Goal: Transaction & Acquisition: Purchase product/service

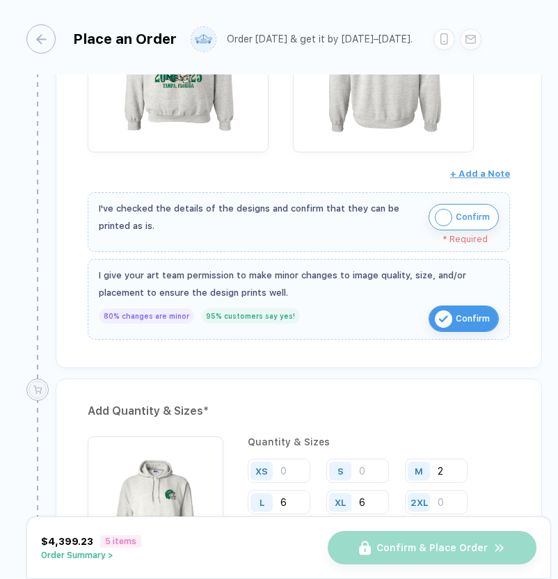
scroll to position [1930, 0]
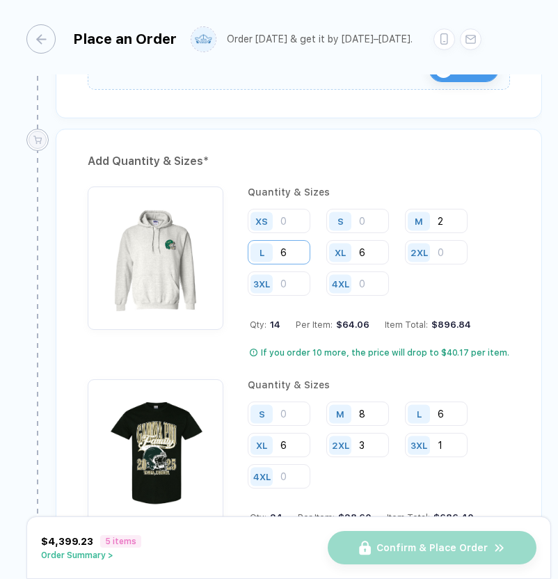
click at [296, 244] on input "6" at bounding box center [279, 252] width 63 height 24
type input "7"
click at [459, 212] on input "2" at bounding box center [436, 221] width 63 height 24
type input "3"
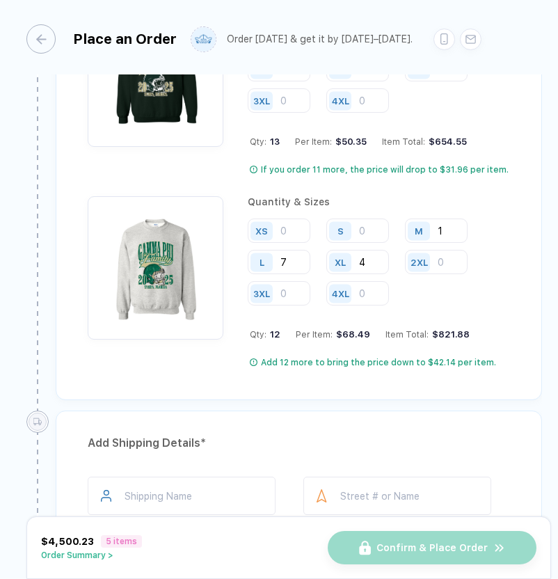
scroll to position [2697, 0]
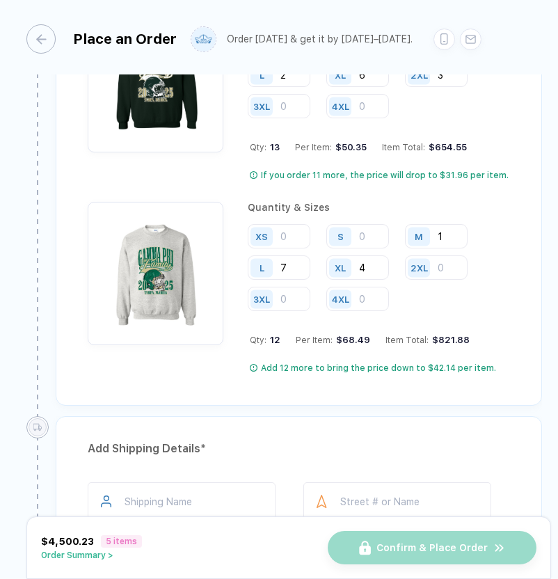
click at [462, 334] on div "$821.88" at bounding box center [448, 339] width 41 height 10
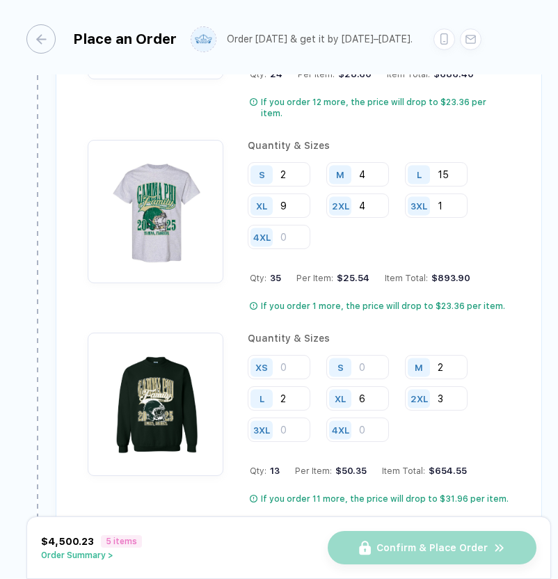
scroll to position [2516, 0]
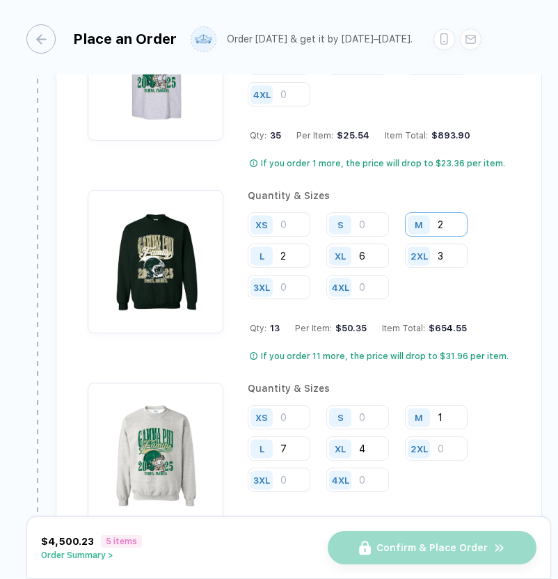
click at [447, 213] on input "2" at bounding box center [436, 224] width 63 height 24
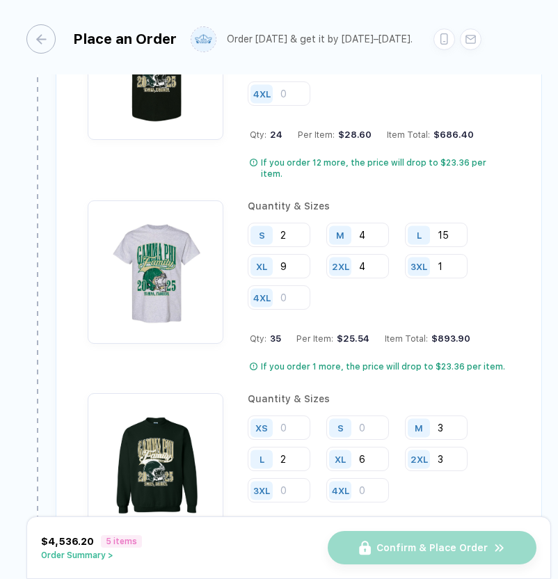
scroll to position [2311, 0]
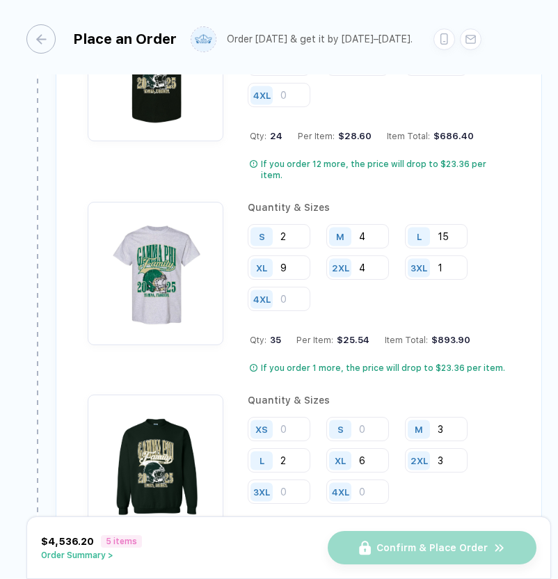
type input "3"
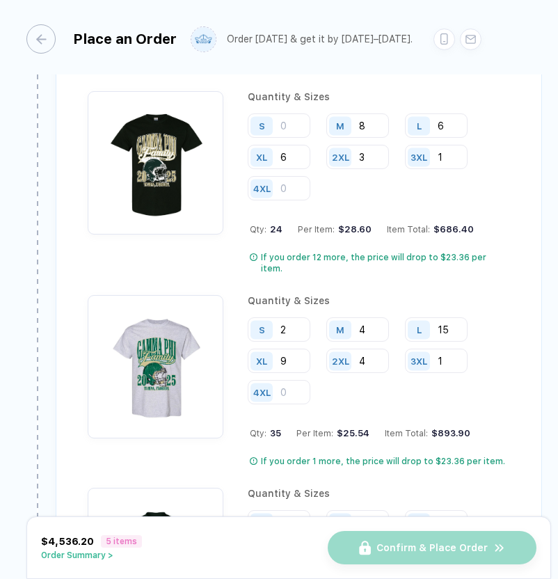
scroll to position [2222, 0]
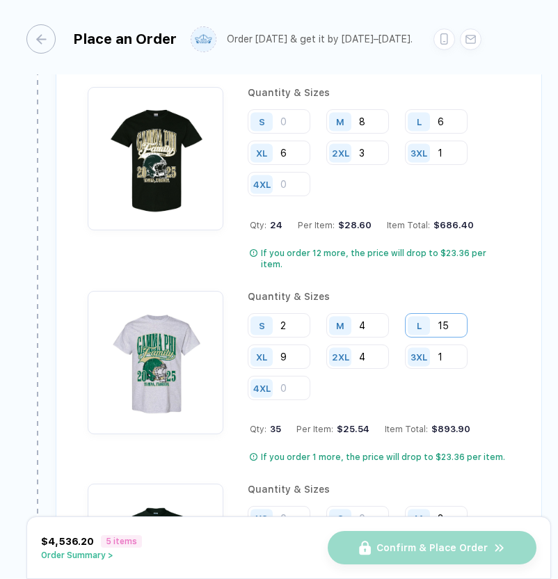
click at [451, 314] on input "15" at bounding box center [436, 325] width 63 height 24
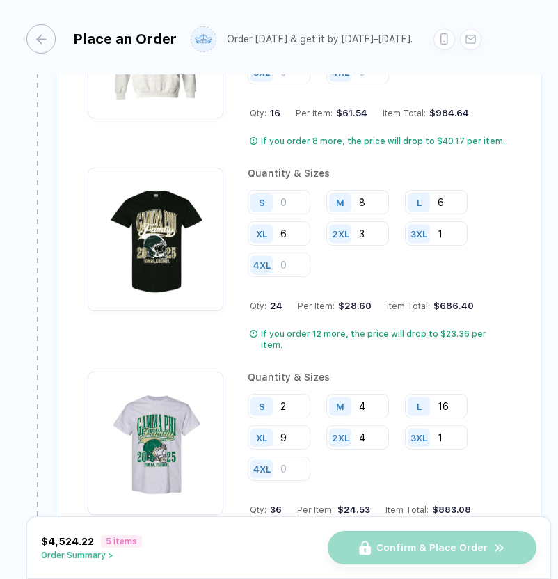
scroll to position [2120, 0]
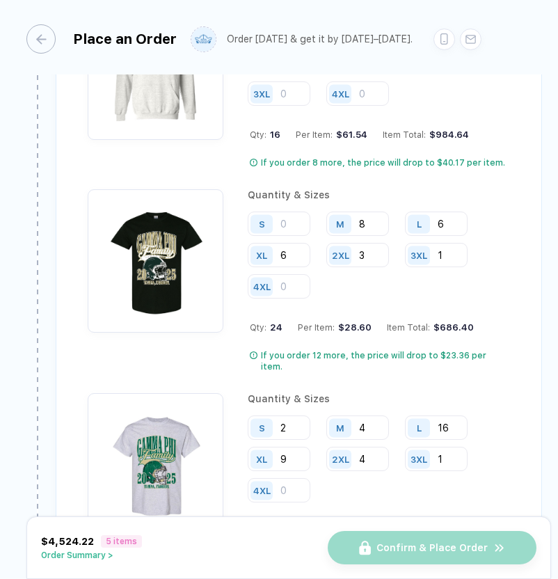
type input "16"
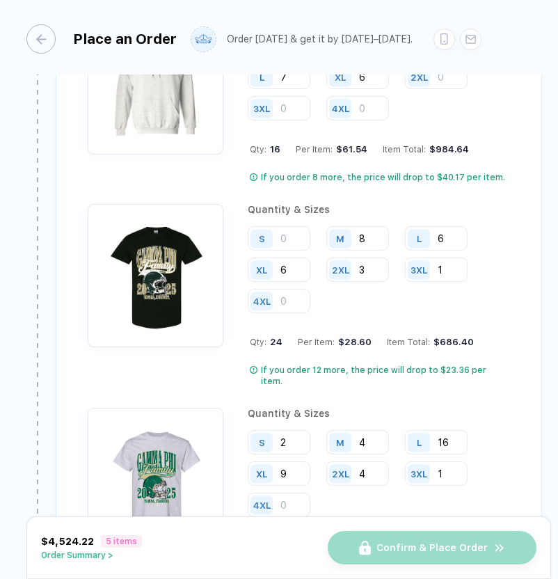
scroll to position [2100, 0]
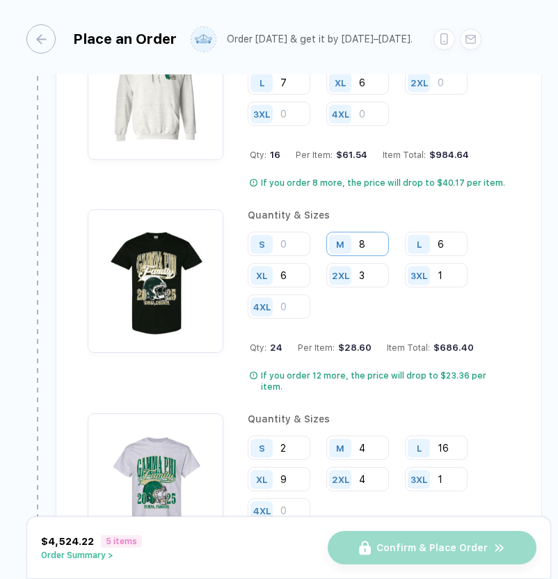
click at [374, 239] on input "8" at bounding box center [357, 244] width 63 height 24
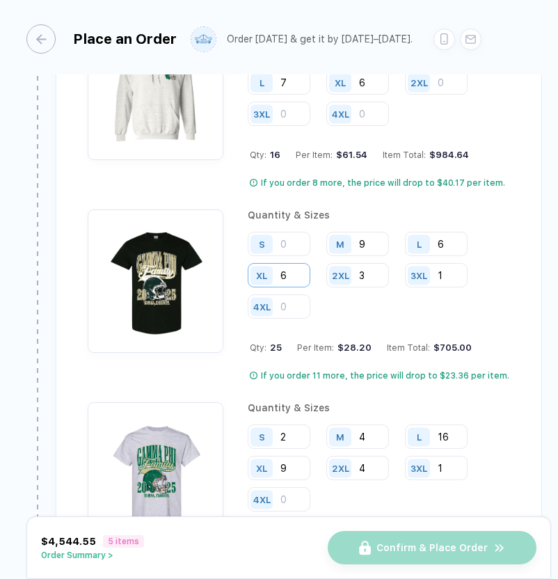
type input "9"
click at [292, 278] on input "6" at bounding box center [279, 275] width 63 height 24
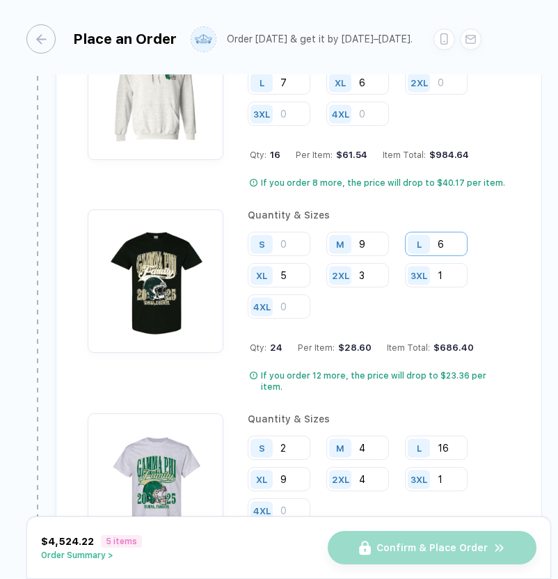
type input "5"
click at [450, 239] on input "6" at bounding box center [436, 244] width 63 height 24
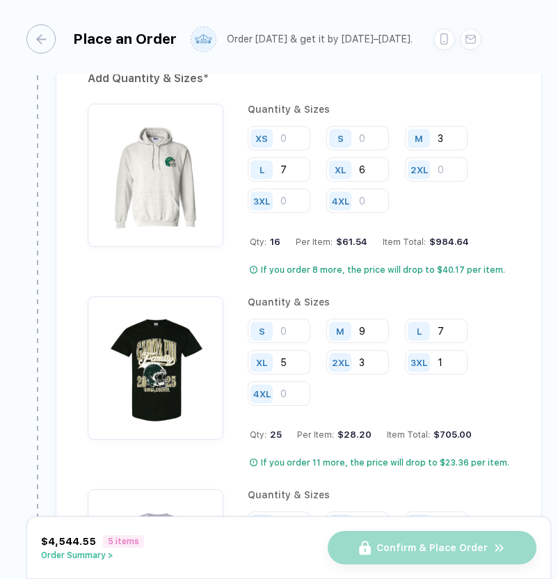
scroll to position [2010, 0]
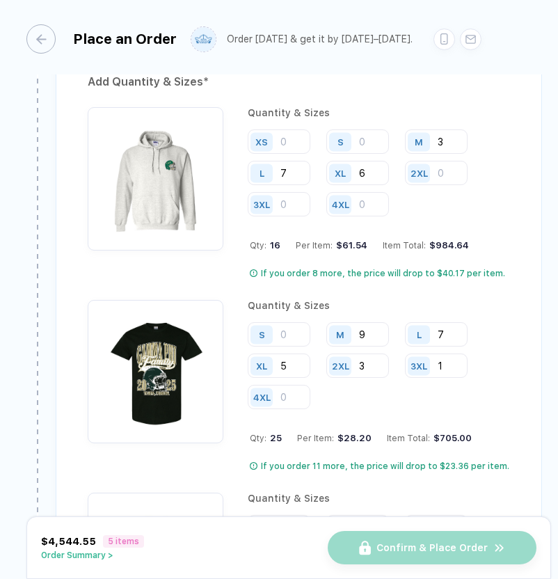
type input "7"
click at [369, 268] on div "If you order 8 more, the price will drop to $40.17 per item." at bounding box center [383, 273] width 244 height 11
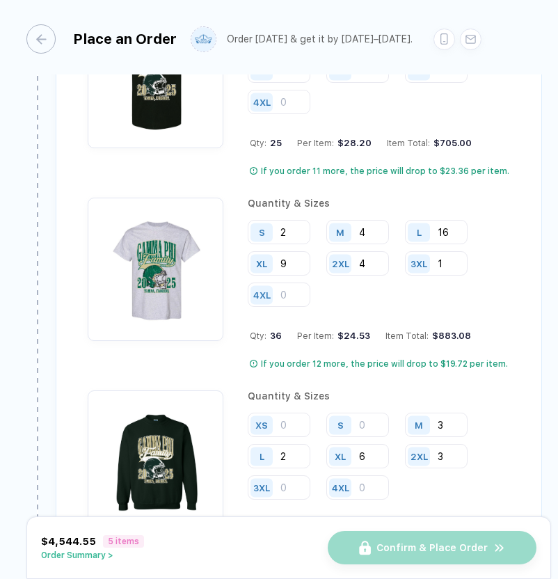
scroll to position [2295, 0]
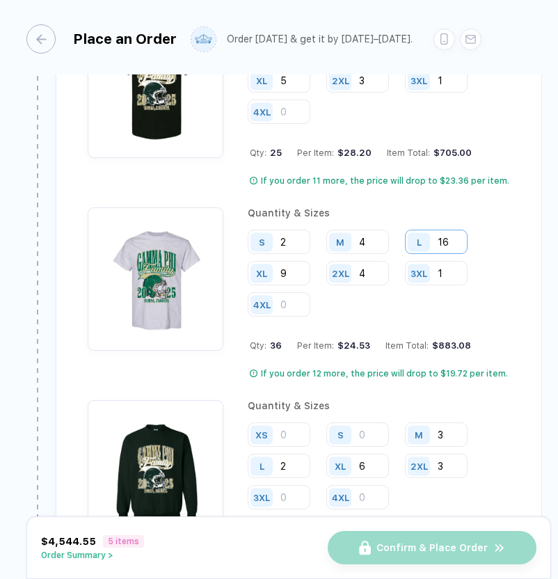
click at [453, 240] on input "16" at bounding box center [436, 241] width 63 height 24
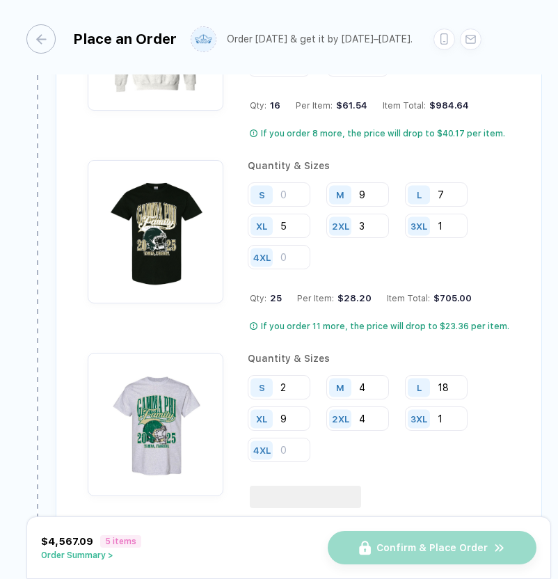
scroll to position [2147, 0]
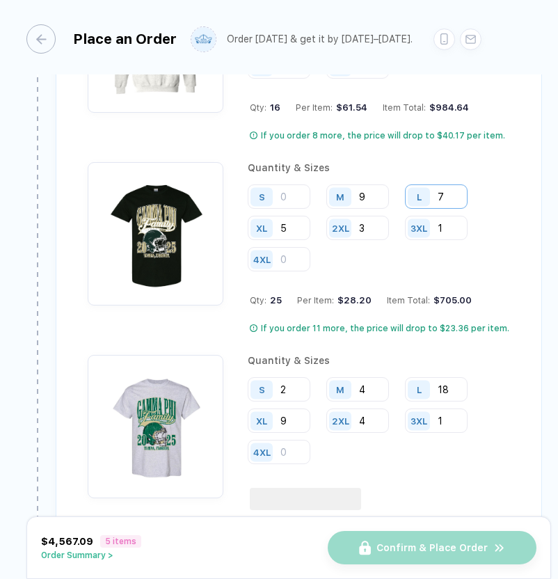
type input "18"
click at [448, 194] on input "7" at bounding box center [436, 196] width 63 height 24
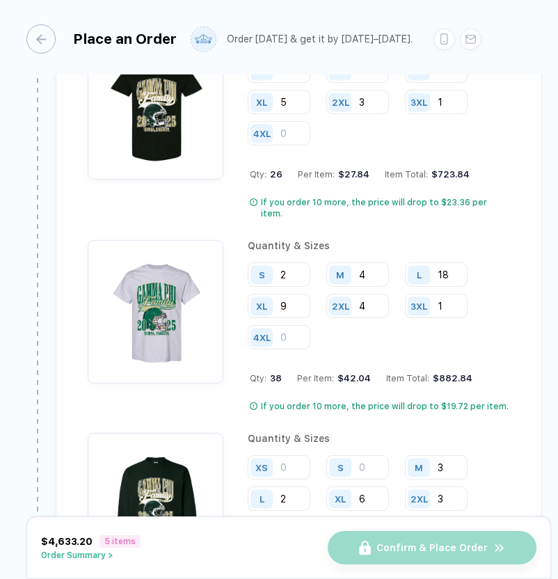
scroll to position [2277, 0]
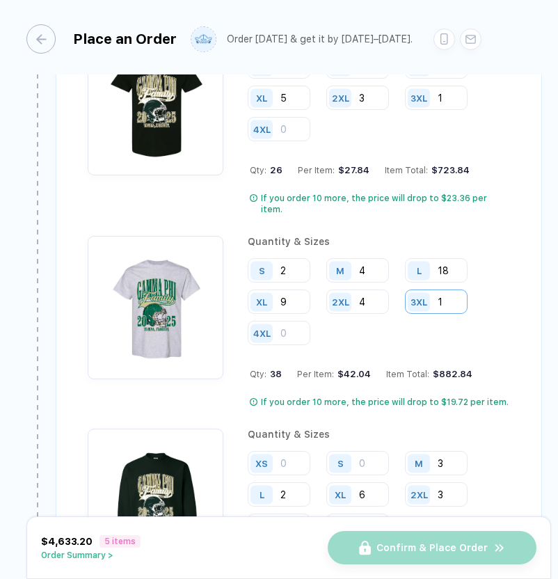
type input "8"
click at [446, 289] on input "1" at bounding box center [436, 301] width 63 height 24
type input "1"
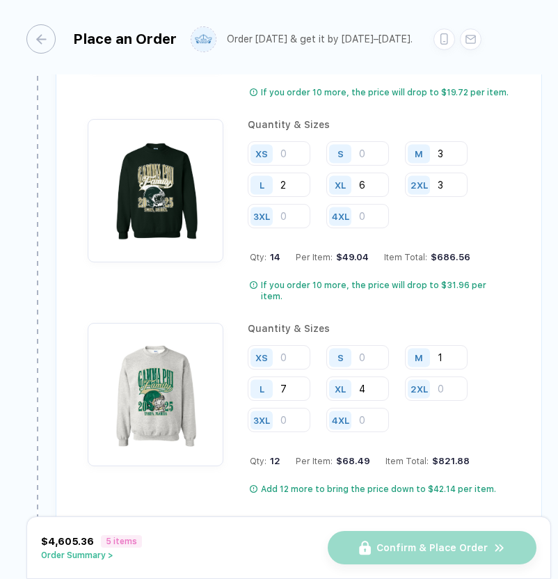
scroll to position [2578, 0]
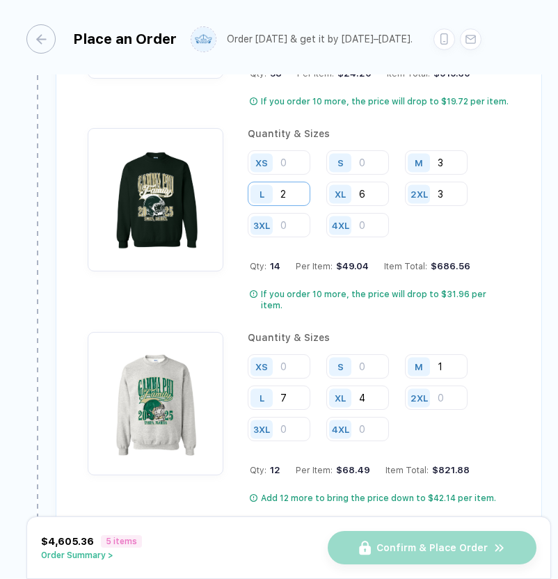
click at [301, 184] on input "2" at bounding box center [279, 193] width 63 height 24
type input "3"
type input "2"
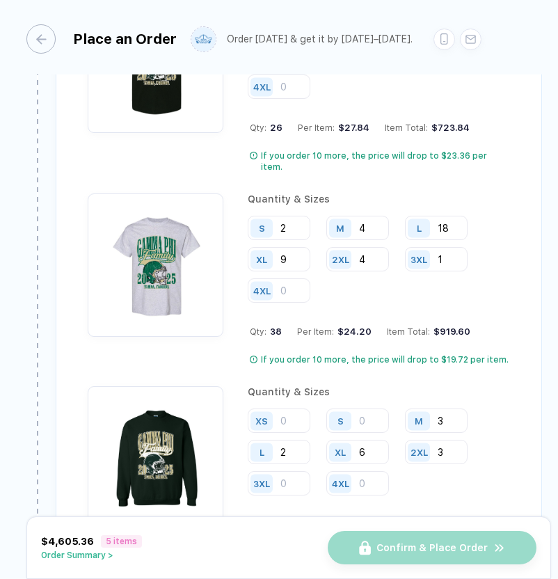
scroll to position [2323, 0]
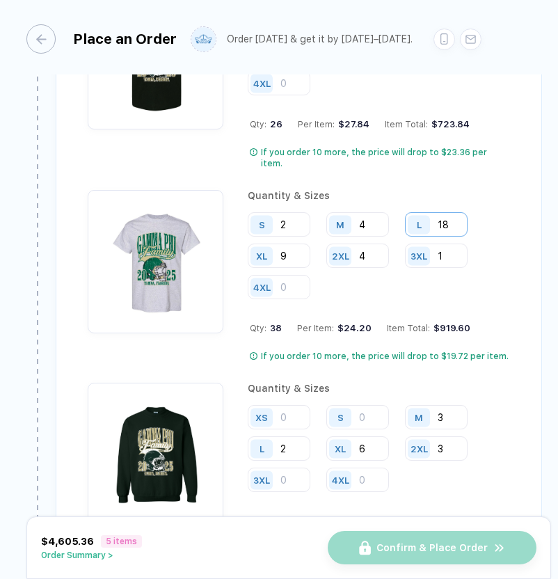
click at [452, 213] on input "18" at bounding box center [436, 224] width 63 height 24
type input "1"
type input "20"
click at [293, 212] on input "2" at bounding box center [279, 224] width 63 height 24
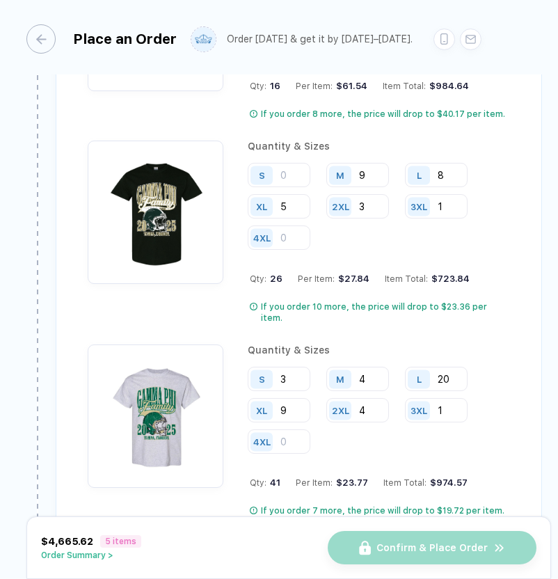
scroll to position [2167, 0]
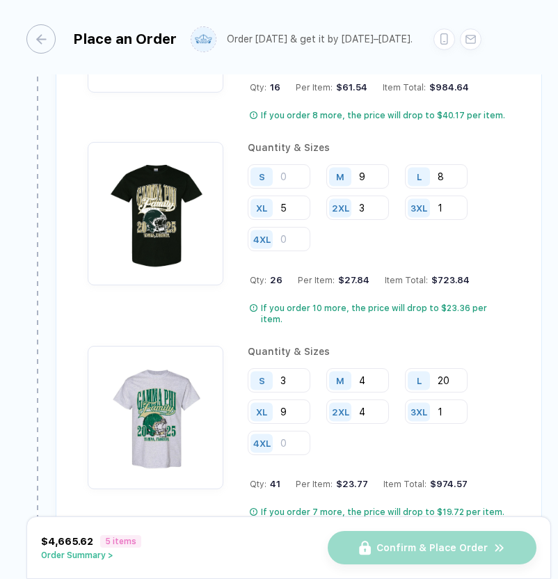
type input "3"
